Goal: Task Accomplishment & Management: Manage account settings

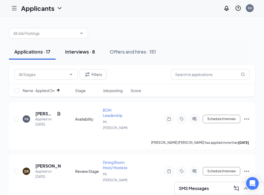
click at [85, 56] on button "Interviews · 8" at bounding box center [80, 52] width 40 height 16
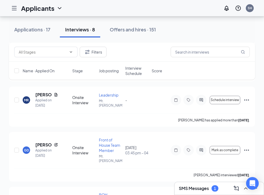
scroll to position [295, 0]
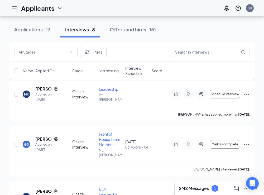
click at [135, 75] on span "Interview Schedule" at bounding box center [136, 70] width 23 height 11
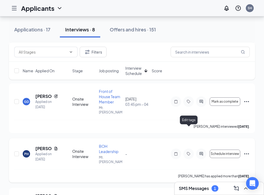
scroll to position [244, 0]
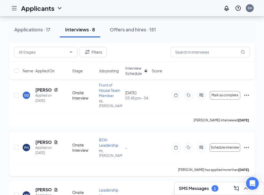
click at [246, 144] on icon "Ellipses" at bounding box center [246, 147] width 6 height 6
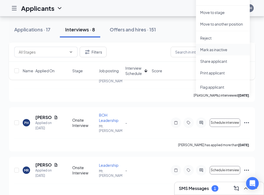
scroll to position [269, 0]
click at [211, 39] on p "Reject" at bounding box center [222, 37] width 45 height 5
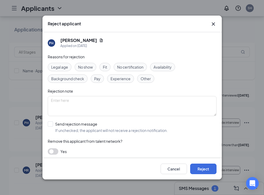
click at [145, 75] on div "Other" at bounding box center [145, 78] width 17 height 8
click at [52, 127] on label "Send rejection message If unchecked, the applicant will not receive a rejection…" at bounding box center [108, 127] width 120 height 12
click at [52, 127] on input "Send rejection message If unchecked, the applicant will not receive a rejection…" at bounding box center [108, 127] width 120 height 12
checkbox input "true"
click at [55, 145] on div "Reasons for rejection Legal age No show Fit No certification Availability Backg…" at bounding box center [132, 122] width 168 height 136
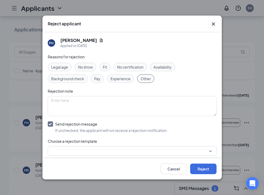
click at [56, 146] on input "search" at bounding box center [130, 150] width 158 height 9
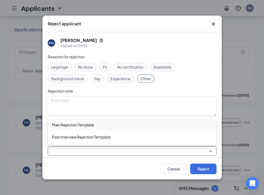
click at [62, 125] on span "Main Rejection Template" at bounding box center [73, 125] width 42 height 6
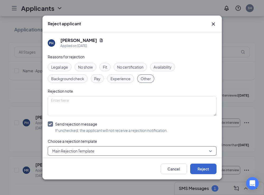
click at [200, 169] on button "Reject" at bounding box center [203, 168] width 26 height 11
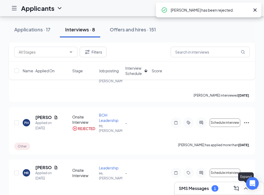
click at [242, 189] on icon "ChevronUp" at bounding box center [245, 188] width 6 height 6
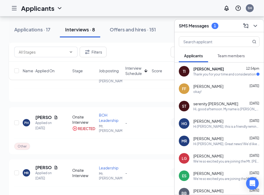
click at [214, 74] on div "Thank you for your time and consideration" at bounding box center [224, 74] width 62 height 4
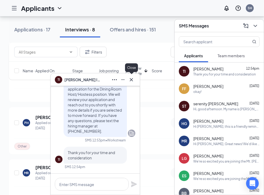
click at [131, 80] on icon "Cross" at bounding box center [131, 79] width 6 height 6
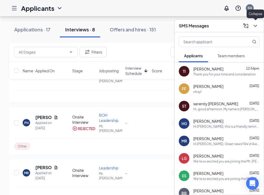
click at [253, 26] on icon "ChevronDown" at bounding box center [255, 26] width 6 height 6
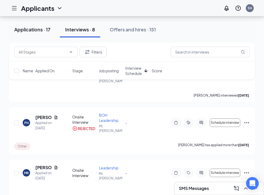
click at [37, 32] on div "Applications · 17" at bounding box center [32, 29] width 36 height 7
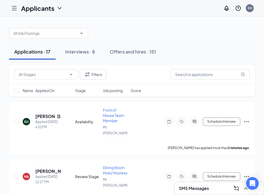
click at [110, 94] on div "Name · Applied On Stage Job posting Score" at bounding box center [132, 90] width 246 height 13
click at [51, 89] on span "Name · Applied On" at bounding box center [39, 90] width 32 height 5
click at [51, 90] on span "Name · Applied On" at bounding box center [39, 90] width 32 height 5
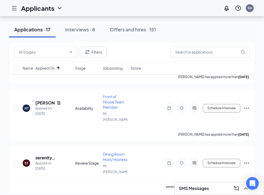
scroll to position [174, 0]
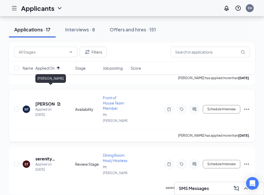
click at [41, 101] on h5 "[PERSON_NAME]" at bounding box center [44, 104] width 19 height 6
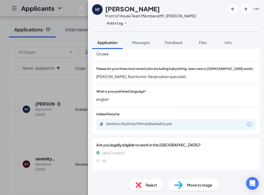
scroll to position [189, 0]
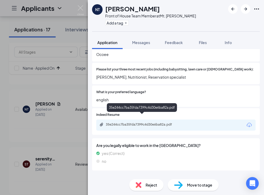
click at [184, 122] on div "35e244cc7ba35fda7399c4d30e6ba82a.pdf" at bounding box center [141, 124] width 85 height 4
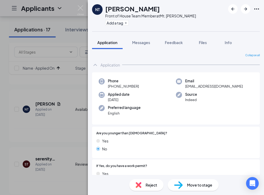
scroll to position [0, 0]
click at [37, 117] on div "NT Niiya Terry Front of House Team Member at Mt. Dora Add a tag Application Mes…" at bounding box center [132, 97] width 264 height 195
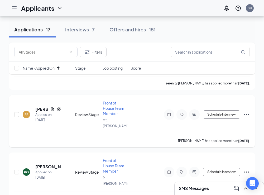
scroll to position [273, 0]
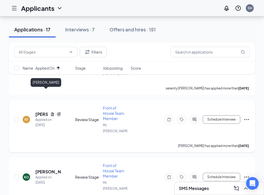
click at [38, 111] on h5 "[PERSON_NAME]" at bounding box center [41, 114] width 13 height 6
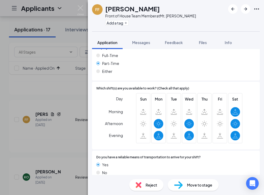
click at [146, 185] on span "Reject" at bounding box center [151, 185] width 12 height 6
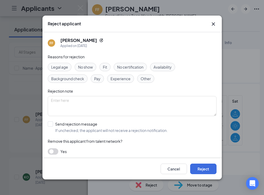
click at [148, 79] on span "Other" at bounding box center [145, 79] width 10 height 6
click at [158, 69] on span "Availability" at bounding box center [162, 67] width 18 height 6
click at [51, 126] on div at bounding box center [50, 123] width 5 height 5
click at [51, 126] on input "Send rejection message If unchecked, the applicant will not receive a rejection…" at bounding box center [108, 127] width 120 height 12
checkbox input "true"
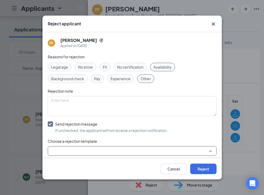
click at [57, 148] on input "search" at bounding box center [130, 150] width 158 height 9
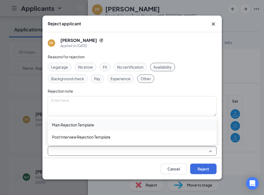
click at [57, 121] on div "Main Rejection Template" at bounding box center [132, 124] width 168 height 12
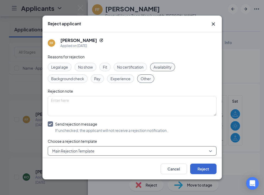
click at [206, 168] on button "Reject" at bounding box center [203, 168] width 26 height 11
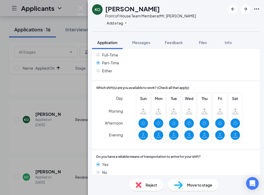
scroll to position [324, 0]
click at [142, 186] on div "Reject" at bounding box center [146, 185] width 34 height 12
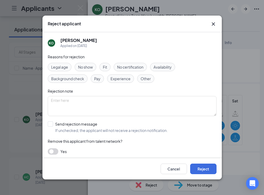
click at [146, 78] on span "Other" at bounding box center [145, 79] width 10 height 6
click at [48, 125] on div at bounding box center [50, 123] width 5 height 5
click at [48, 125] on input "Send rejection message If unchecked, the applicant will not receive a rejection…" at bounding box center [108, 127] width 120 height 12
checkbox input "true"
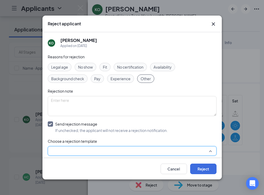
click at [64, 148] on input "search" at bounding box center [130, 150] width 158 height 9
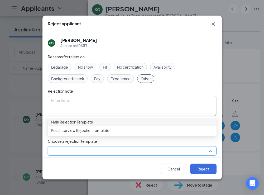
click at [64, 123] on span "Main Rejection Template" at bounding box center [72, 122] width 42 height 6
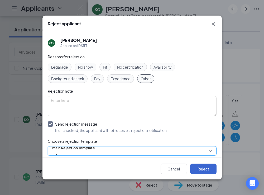
click at [200, 167] on button "Reject" at bounding box center [203, 168] width 26 height 11
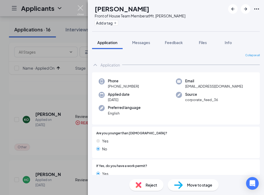
click at [79, 12] on img at bounding box center [80, 10] width 7 height 10
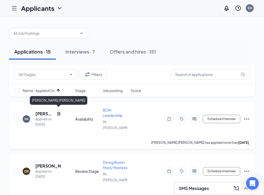
click at [41, 111] on h5 "[PERSON_NAME] [PERSON_NAME]" at bounding box center [44, 114] width 19 height 6
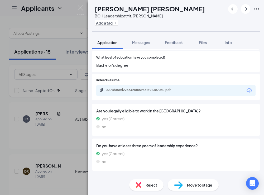
scroll to position [280, 0]
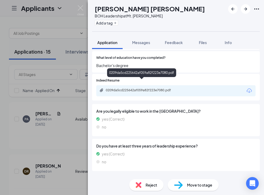
click at [122, 88] on div "0209da5cd225642af059a82f223e7080.pdf" at bounding box center [143, 90] width 74 height 4
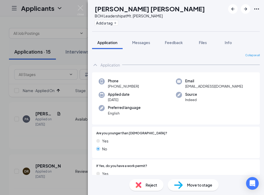
scroll to position [0, 0]
click at [81, 8] on img at bounding box center [80, 10] width 7 height 10
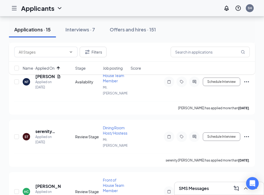
scroll to position [214, 0]
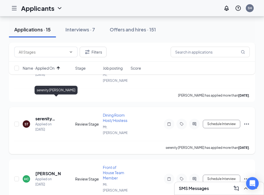
click at [42, 116] on h5 "serenity [PERSON_NAME]" at bounding box center [48, 119] width 26 height 6
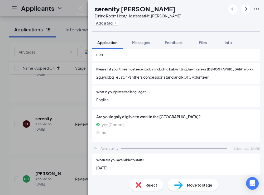
scroll to position [190, 0]
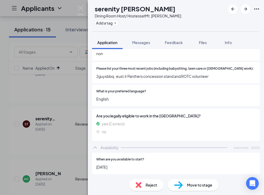
click at [143, 183] on div "Reject" at bounding box center [146, 185] width 34 height 12
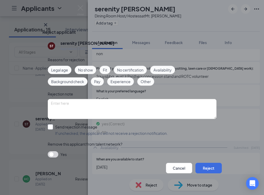
scroll to position [2, 0]
click at [166, 166] on button "Cancel" at bounding box center [179, 167] width 26 height 11
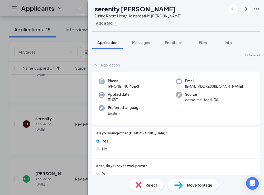
scroll to position [0, 0]
click at [76, 8] on div "ST serenity tolbert Dining Room Host/ Hostess at Mt. Dora Add a tag Application…" at bounding box center [132, 97] width 264 height 195
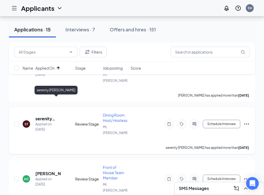
click at [43, 116] on h5 "serenity [PERSON_NAME]" at bounding box center [48, 119] width 26 height 6
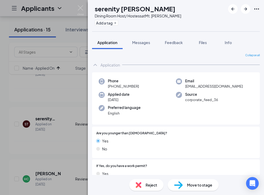
click at [50, 127] on div "ST serenity tolbert Dining Room Host/ Hostess at Mt. Dora Add a tag Application…" at bounding box center [132, 97] width 264 height 195
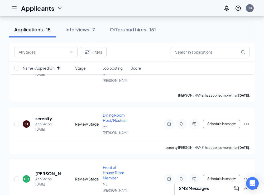
scroll to position [208, 0]
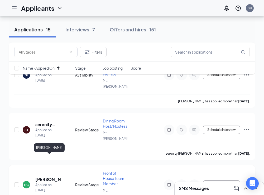
click at [40, 176] on h5 "[PERSON_NAME]" at bounding box center [48, 179] width 26 height 6
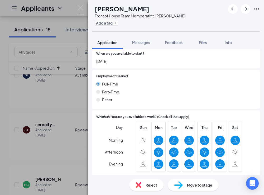
scroll to position [315, 0]
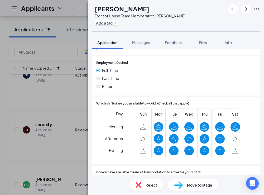
click at [73, 151] on div "HC Hailey Crawford Front of House Team Member at Mt. Dora Add a tag Application…" at bounding box center [132, 97] width 264 height 195
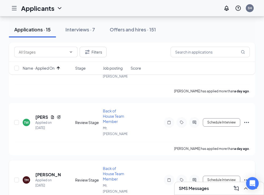
scroll to position [327, 0]
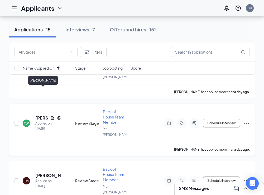
click at [38, 115] on h5 "[PERSON_NAME]" at bounding box center [41, 118] width 13 height 6
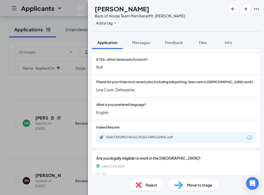
scroll to position [183, 0]
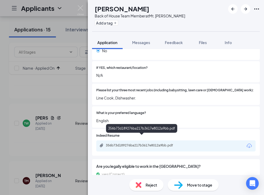
click at [148, 143] on div "356b73d189276ba217b3617e8012a9bb.pdf" at bounding box center [143, 145] width 74 height 4
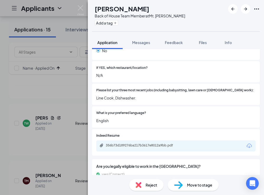
click at [147, 182] on span "Reject" at bounding box center [151, 185] width 12 height 6
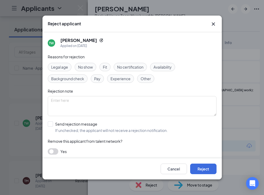
click at [144, 78] on span "Other" at bounding box center [145, 79] width 10 height 6
click at [48, 124] on input "Send rejection message If unchecked, the applicant will not receive a rejection…" at bounding box center [108, 127] width 120 height 12
checkbox input "true"
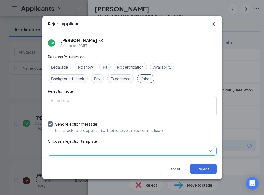
click at [54, 147] on input "search" at bounding box center [130, 150] width 158 height 9
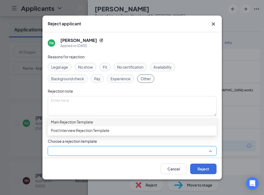
click at [61, 125] on span "Main Rejection Template" at bounding box center [72, 122] width 42 height 6
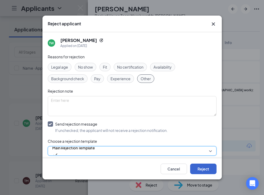
click at [209, 168] on button "Reject" at bounding box center [203, 168] width 26 height 11
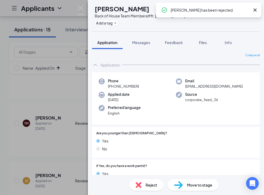
click at [255, 8] on icon "Cross" at bounding box center [254, 10] width 6 height 6
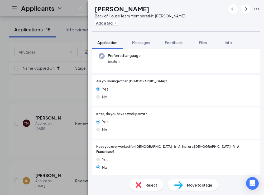
scroll to position [52, 0]
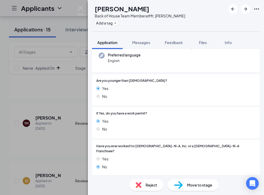
click at [141, 186] on div "Reject" at bounding box center [146, 185] width 34 height 12
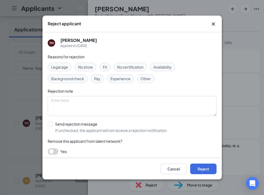
click at [148, 80] on span "Other" at bounding box center [145, 79] width 10 height 6
click at [49, 124] on input "Send rejection message If unchecked, the applicant will not receive a rejection…" at bounding box center [108, 127] width 120 height 12
checkbox input "true"
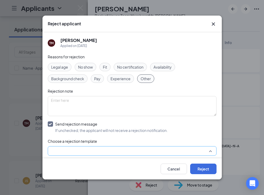
click at [55, 152] on input "search" at bounding box center [130, 150] width 158 height 9
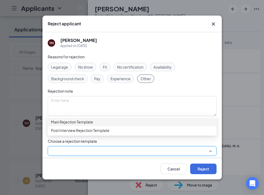
click at [66, 126] on div "Main Rejection Template" at bounding box center [132, 121] width 168 height 8
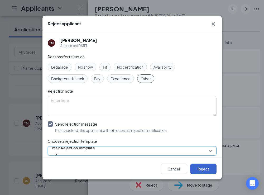
click at [203, 170] on button "Reject" at bounding box center [203, 168] width 26 height 11
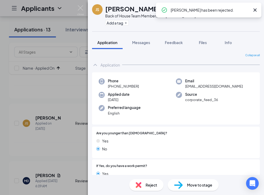
click at [254, 8] on icon "Cross" at bounding box center [254, 10] width 6 height 6
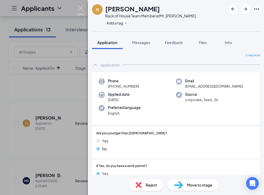
click at [83, 6] on img at bounding box center [80, 10] width 7 height 10
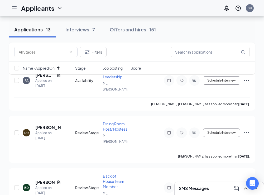
scroll to position [33, 0]
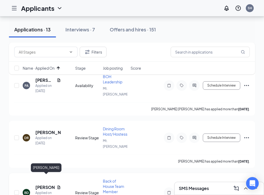
click at [45, 184] on h5 "[PERSON_NAME]" at bounding box center [44, 187] width 19 height 6
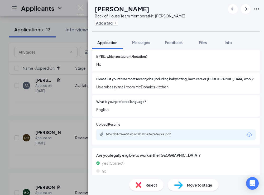
scroll to position [158, 0]
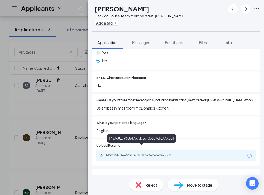
click at [146, 153] on div "f457d81c96e847b7d7b7f0e3e7efe77e.pdf" at bounding box center [143, 155] width 74 height 4
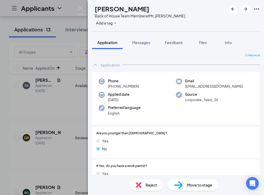
scroll to position [0, 0]
click at [183, 184] on div "Move to stage" at bounding box center [192, 185] width 51 height 12
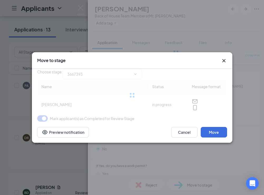
type input "Onsite Interview (next stage)"
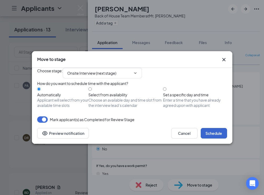
click at [212, 138] on button "Schedule" at bounding box center [213, 133] width 26 height 11
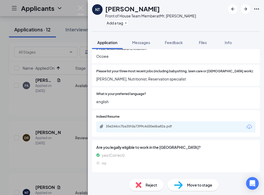
scroll to position [188, 0]
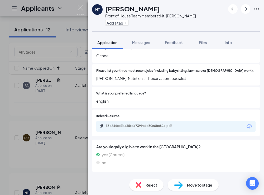
click at [82, 12] on img at bounding box center [80, 10] width 7 height 10
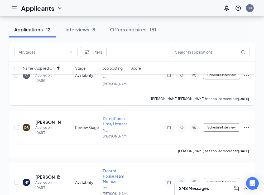
scroll to position [45, 0]
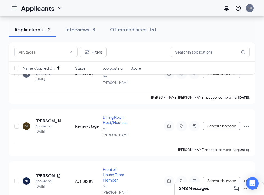
click at [116, 70] on span "Job posting" at bounding box center [113, 67] width 20 height 5
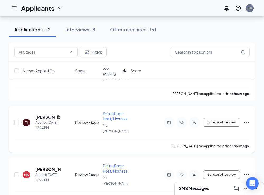
scroll to position [272, 0]
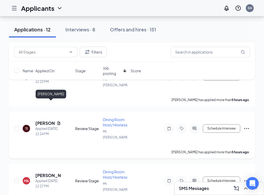
click at [39, 120] on h5 "Tina Ibel" at bounding box center [44, 123] width 19 height 6
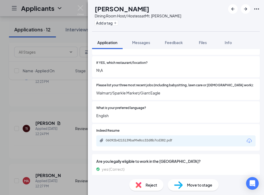
scroll to position [194, 0]
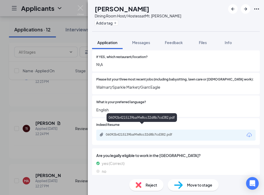
click at [113, 132] on div "06092b4215139ba9fe8cc32d8b7cd382.pdf" at bounding box center [143, 134] width 74 height 4
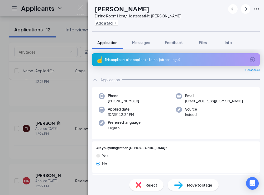
scroll to position [0, 0]
click at [177, 63] on div "This applicant also applied to 1 other job posting(s)" at bounding box center [175, 59] width 167 height 13
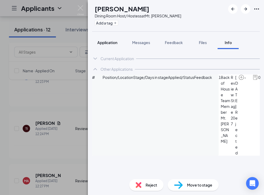
click at [107, 43] on span "Application" at bounding box center [107, 42] width 20 height 5
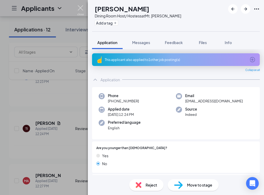
click at [80, 8] on img at bounding box center [80, 10] width 7 height 10
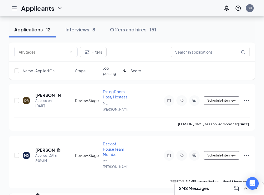
scroll to position [458, 0]
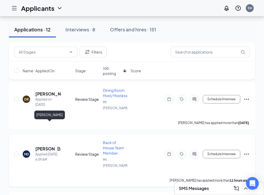
click at [41, 146] on h5 "[PERSON_NAME]" at bounding box center [44, 149] width 19 height 6
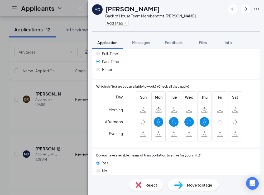
scroll to position [353, 0]
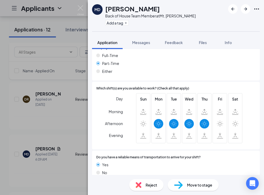
click at [150, 188] on div "Reject" at bounding box center [146, 185] width 34 height 12
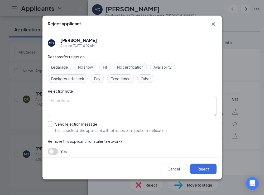
click at [142, 77] on span "Other" at bounding box center [145, 79] width 10 height 6
click at [164, 66] on span "Availability" at bounding box center [162, 67] width 18 height 6
click at [50, 123] on input "Send rejection message If unchecked, the applicant will not receive a rejection…" at bounding box center [108, 127] width 120 height 12
checkbox input "true"
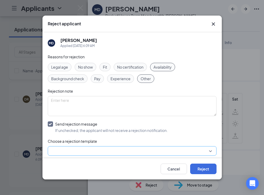
click at [60, 151] on input "search" at bounding box center [130, 150] width 158 height 9
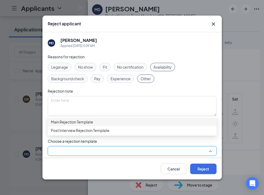
click at [72, 121] on div "Main Rejection Template" at bounding box center [132, 121] width 168 height 8
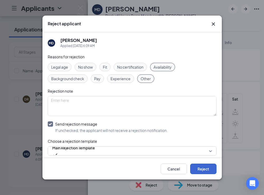
click at [192, 165] on button "Reject" at bounding box center [203, 168] width 26 height 11
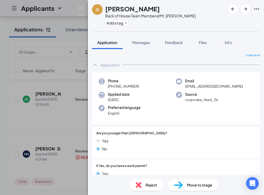
click at [141, 188] on div "Reject" at bounding box center [146, 185] width 34 height 12
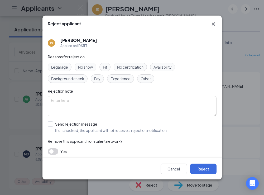
click at [144, 78] on span "Other" at bounding box center [145, 79] width 10 height 6
click at [50, 124] on input "Send rejection message If unchecked, the applicant will not receive a rejection…" at bounding box center [108, 127] width 120 height 12
checkbox input "true"
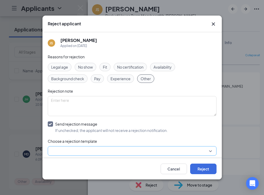
click at [55, 148] on input "search" at bounding box center [130, 150] width 158 height 9
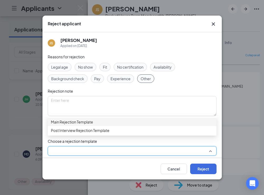
click at [65, 125] on span "Main Rejection Template" at bounding box center [72, 122] width 42 height 6
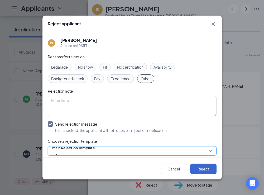
click at [208, 166] on button "Reject" at bounding box center [203, 168] width 26 height 11
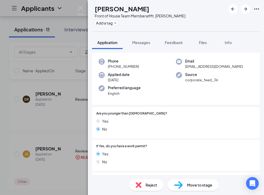
scroll to position [21, 0]
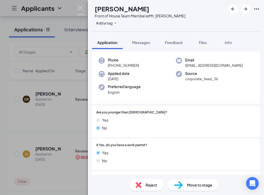
click at [83, 11] on img at bounding box center [80, 10] width 7 height 10
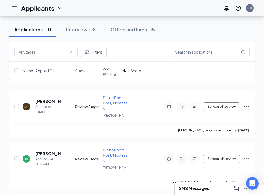
scroll to position [935, 0]
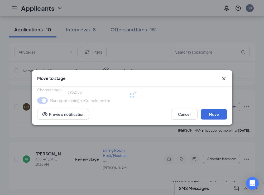
type input "Review Stage (next stage)"
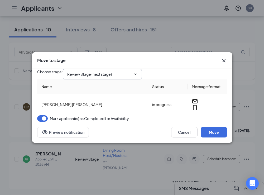
click at [137, 72] on span at bounding box center [134, 74] width 5 height 4
click at [137, 72] on icon "ChevronDown" at bounding box center [135, 74] width 4 height 4
click at [182, 137] on button "Cancel" at bounding box center [184, 132] width 26 height 11
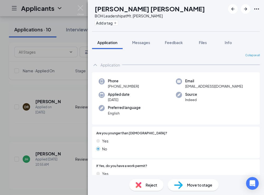
click at [185, 183] on div "Move to stage" at bounding box center [192, 185] width 51 height 12
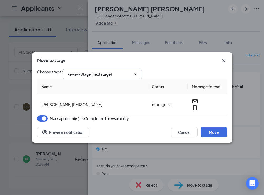
click at [137, 72] on span at bounding box center [134, 74] width 5 height 4
click at [136, 73] on icon "ChevronDown" at bounding box center [135, 73] width 2 height 1
click at [137, 72] on icon "ChevronDown" at bounding box center [135, 74] width 4 height 4
click at [136, 131] on div "Cancel Move Preview notification" at bounding box center [132, 131] width 200 height 21
click at [160, 100] on td "in progress" at bounding box center [167, 104] width 39 height 21
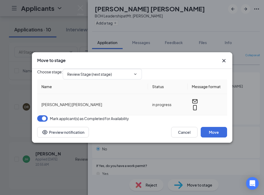
click at [160, 105] on td "in progress" at bounding box center [167, 104] width 39 height 21
click at [83, 72] on input "Review Stage (next stage)" at bounding box center [99, 74] width 64 height 6
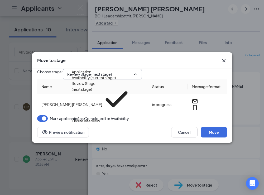
click at [90, 118] on div "Onsite Interview" at bounding box center [86, 121] width 28 height 6
type input "Onsite Interview"
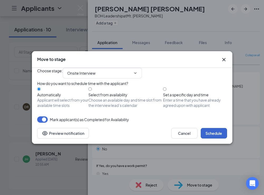
click at [213, 138] on button "Schedule" at bounding box center [213, 133] width 26 height 11
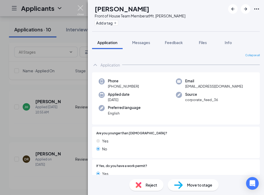
click at [80, 10] on img at bounding box center [80, 10] width 7 height 10
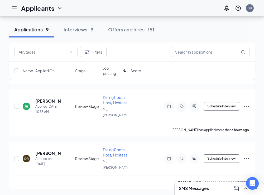
scroll to position [842, 0]
